Goal: Information Seeking & Learning: Learn about a topic

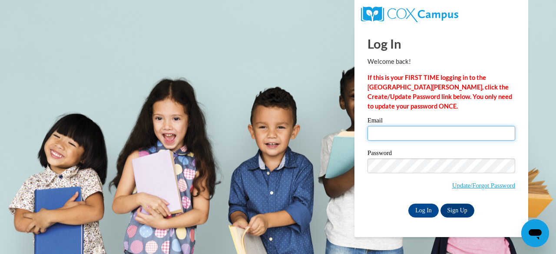
click at [376, 135] on input "Email" at bounding box center [441, 133] width 148 height 15
type input "jsteedly@ppmh.org"
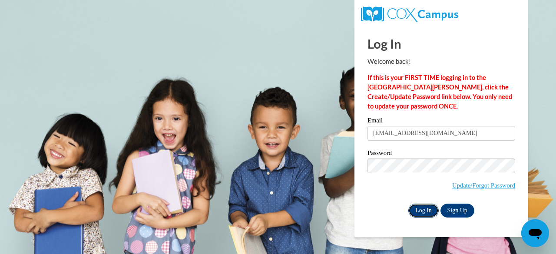
click at [427, 208] on input "Log In" at bounding box center [423, 211] width 30 height 14
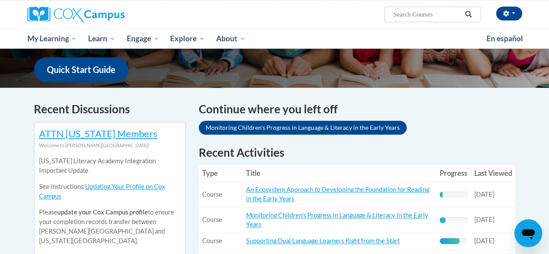
scroll to position [304, 0]
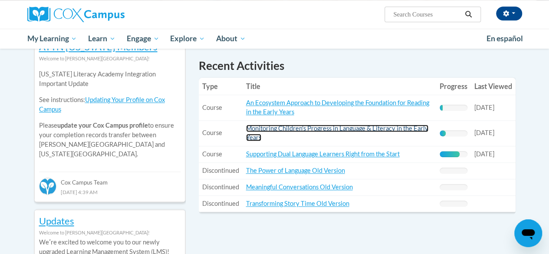
click at [334, 129] on link "Monitoring Children's Progress in Language & Literacy in the Early Years" at bounding box center [337, 133] width 182 height 17
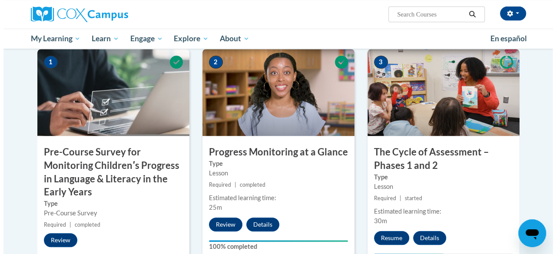
scroll to position [217, 0]
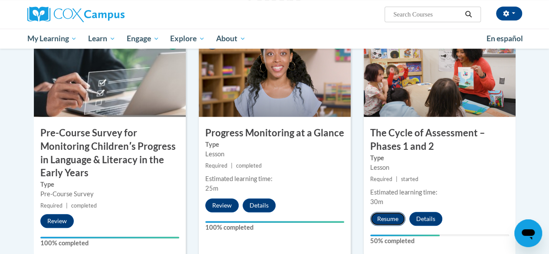
click at [390, 219] on button "Resume" at bounding box center [387, 219] width 35 height 14
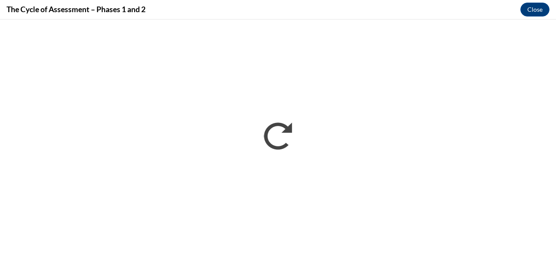
scroll to position [0, 0]
